Goal: Browse casually

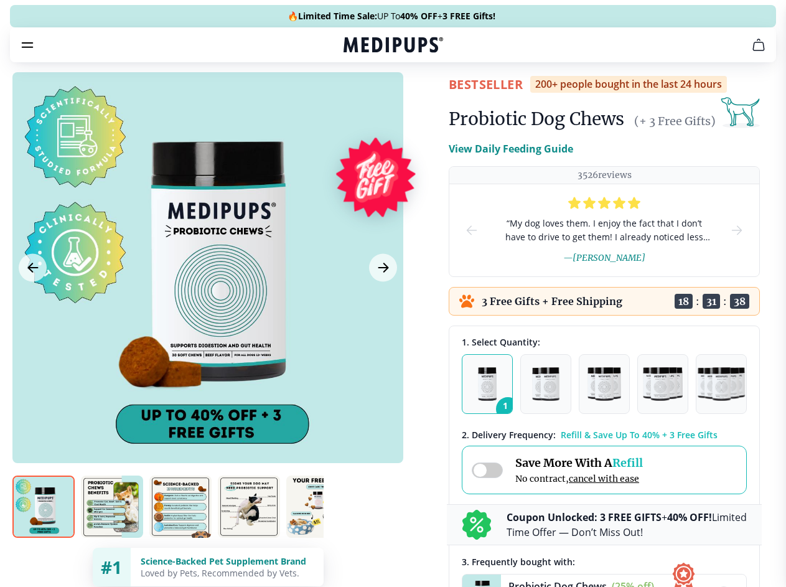
click at [358, 100] on span "Supplements" at bounding box center [389, 106] width 62 height 12
click at [421, 98] on icon "button" at bounding box center [428, 105] width 15 height 15
click at [751, 52] on icon "cart" at bounding box center [758, 44] width 15 height 15
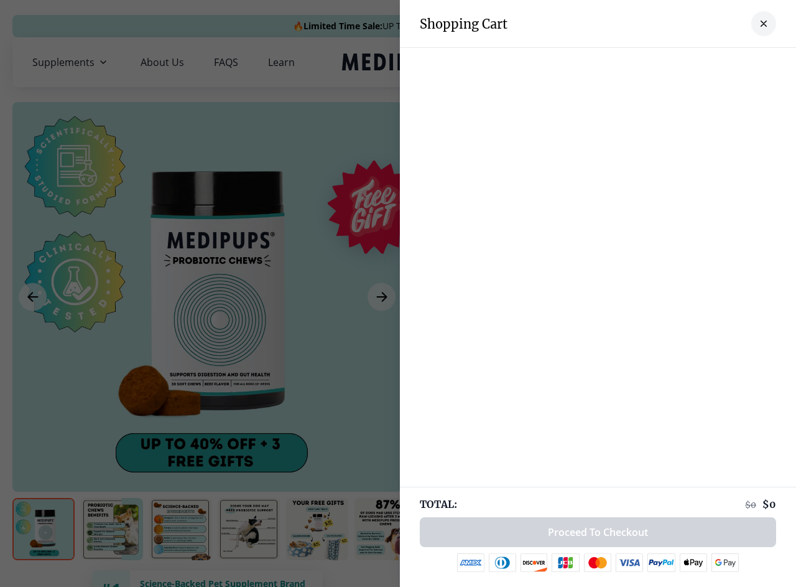
click at [605, 62] on div at bounding box center [398, 293] width 796 height 587
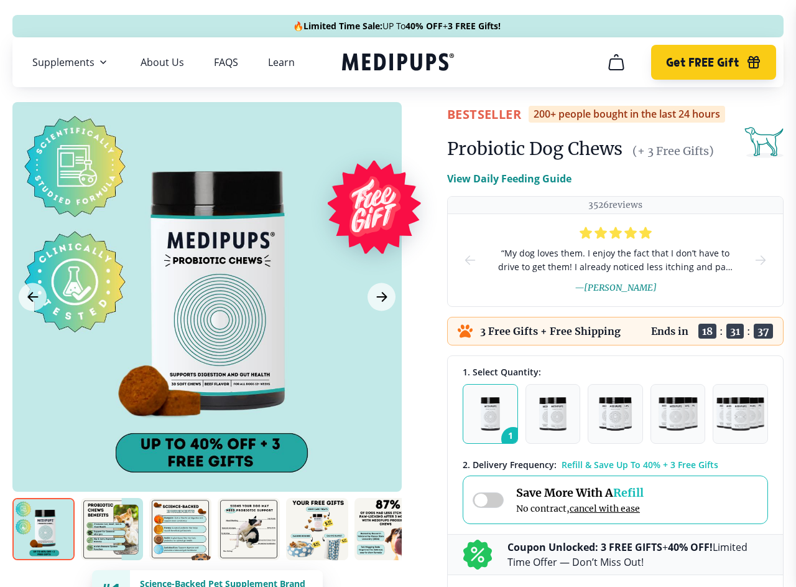
click at [702, 62] on span "Get FREE Gift" at bounding box center [702, 62] width 73 height 14
click at [749, 62] on icon "button" at bounding box center [754, 64] width 11 height 8
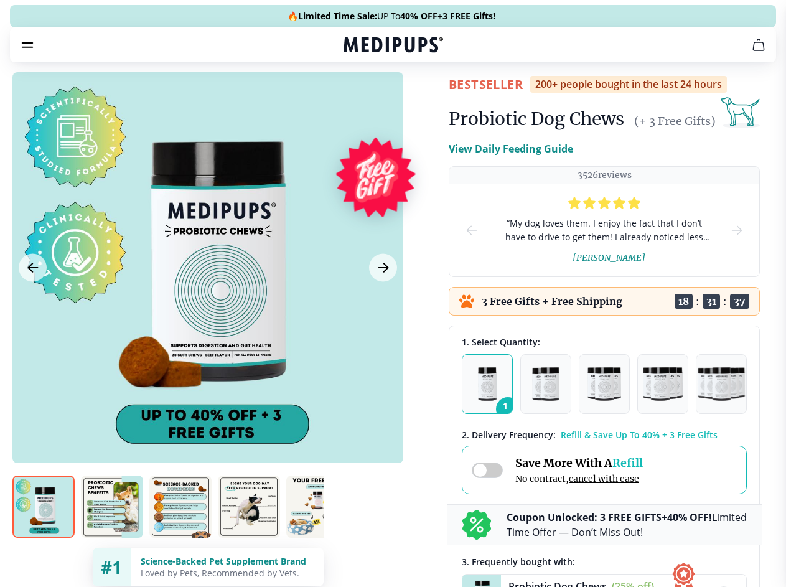
click at [207, 297] on div at bounding box center [207, 267] width 391 height 391
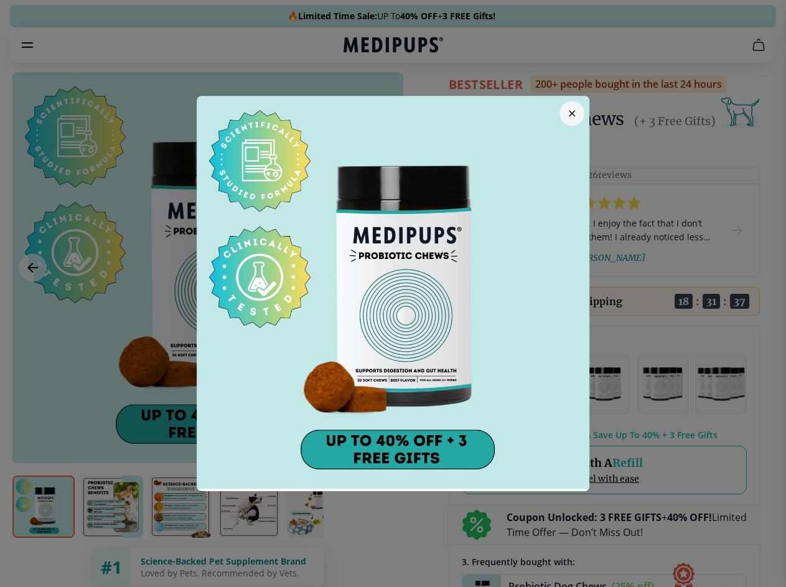
click at [32, 297] on div at bounding box center [393, 293] width 786 height 587
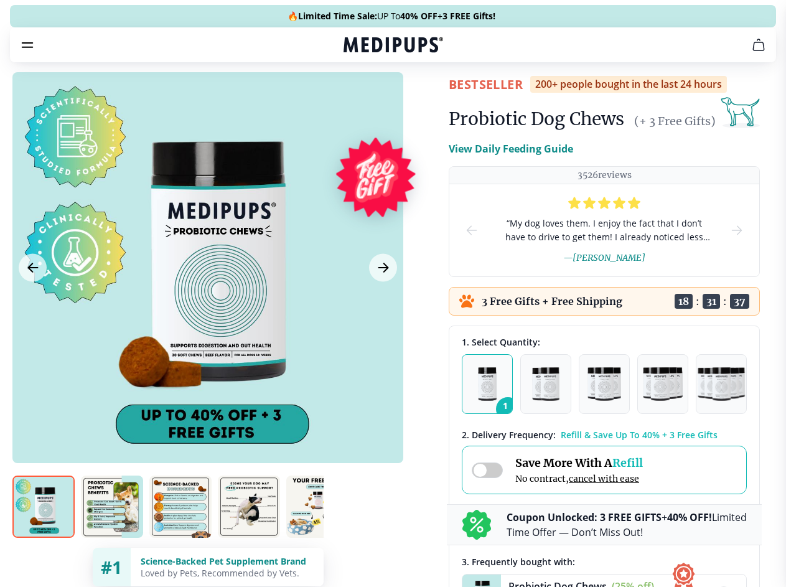
click at [381, 297] on div at bounding box center [393, 293] width 786 height 587
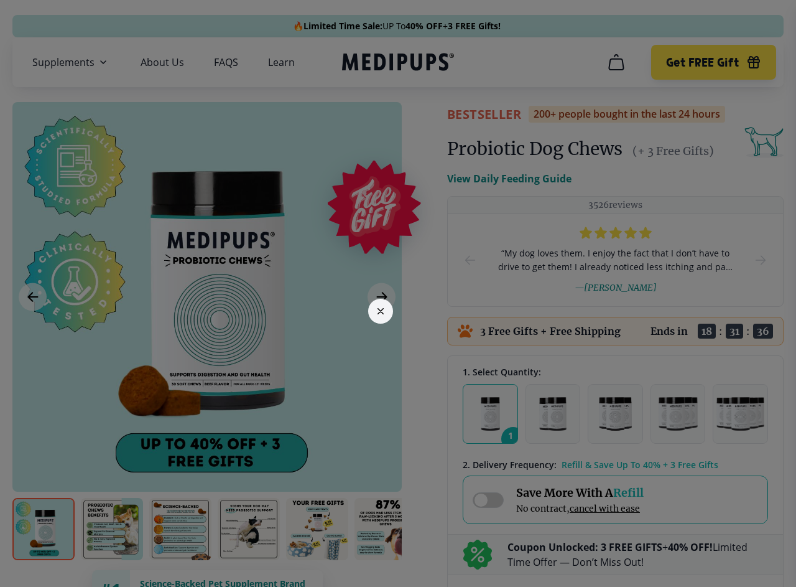
click at [44, 529] on div at bounding box center [398, 293] width 796 height 587
